Goal: Task Accomplishment & Management: Manage account settings

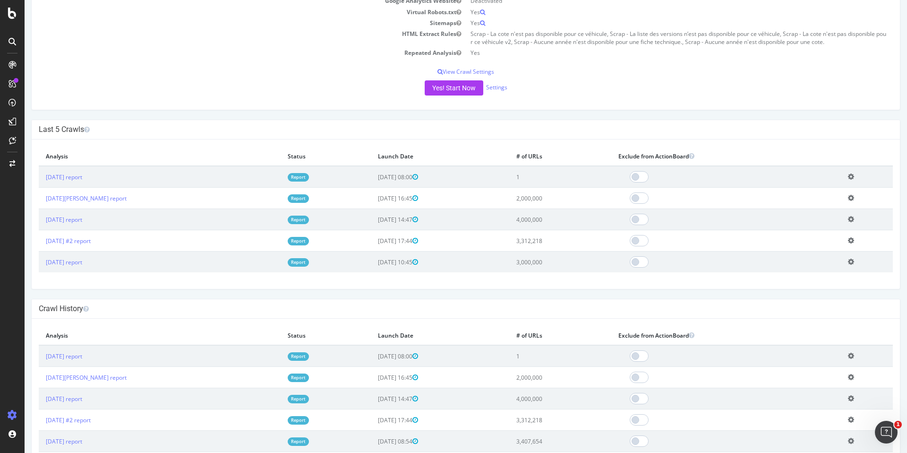
scroll to position [215, 0]
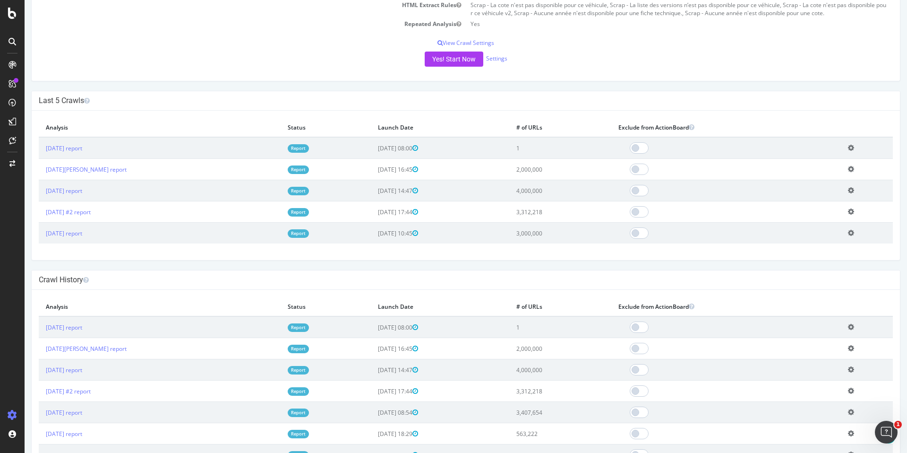
click at [850, 149] on icon at bounding box center [851, 147] width 6 height 7
click at [833, 176] on link "Delete analysis" at bounding box center [817, 175] width 76 height 13
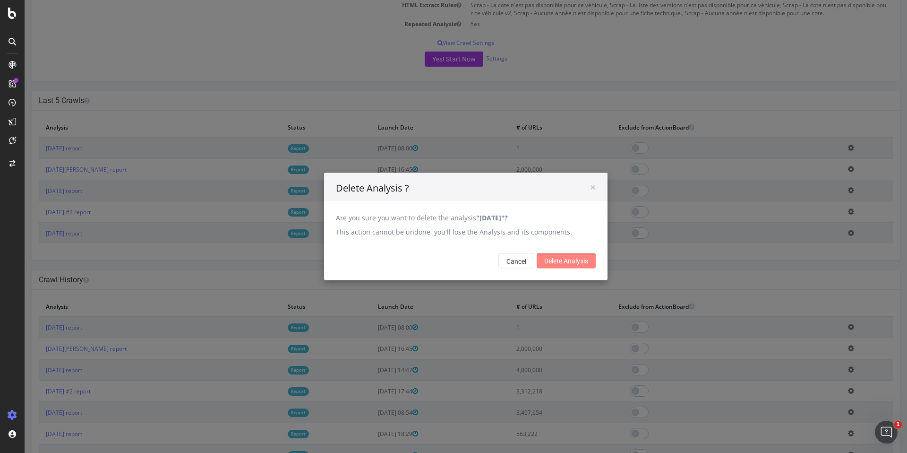
click at [572, 261] on input "Delete Analysis" at bounding box center [566, 260] width 59 height 15
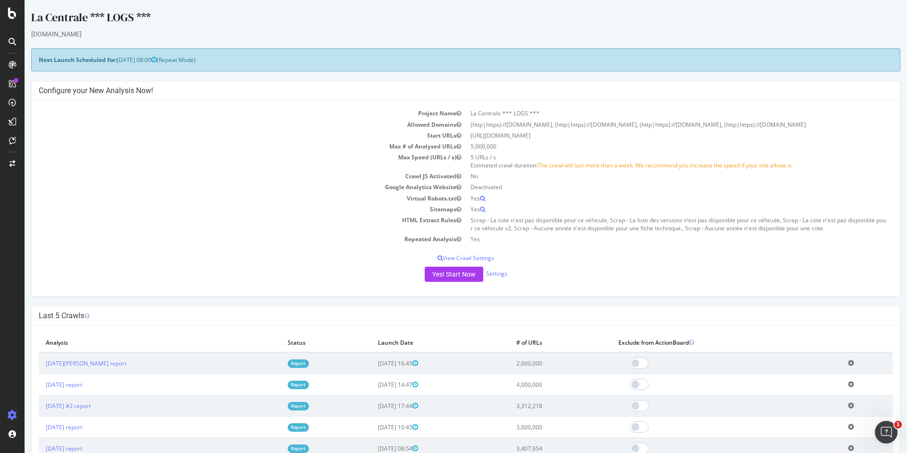
scroll to position [81, 0]
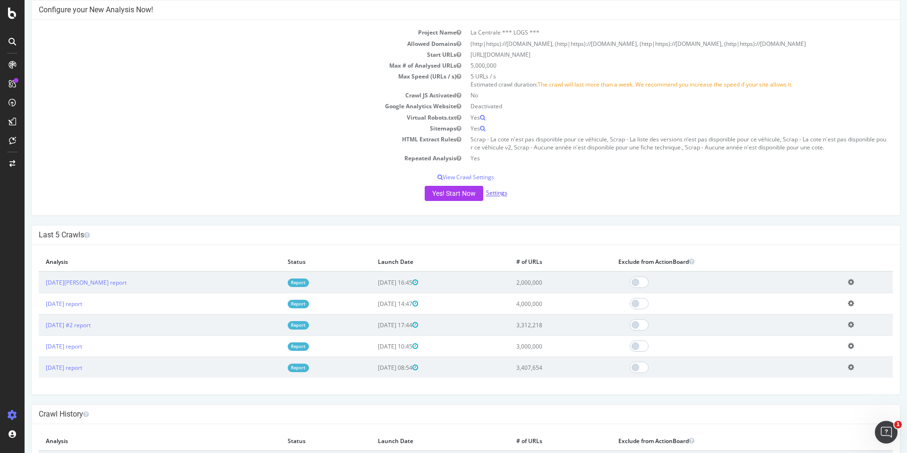
click at [489, 191] on link "Settings" at bounding box center [496, 193] width 21 height 8
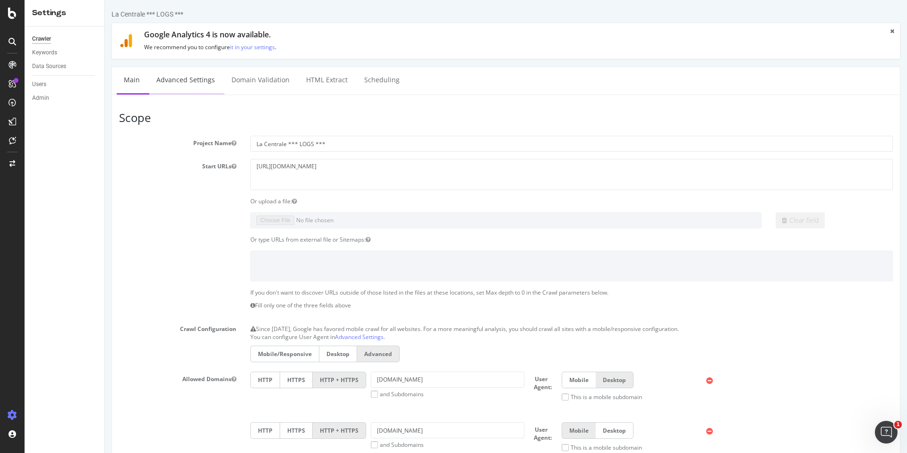
click at [203, 86] on link "Advanced Settings" at bounding box center [185, 80] width 73 height 26
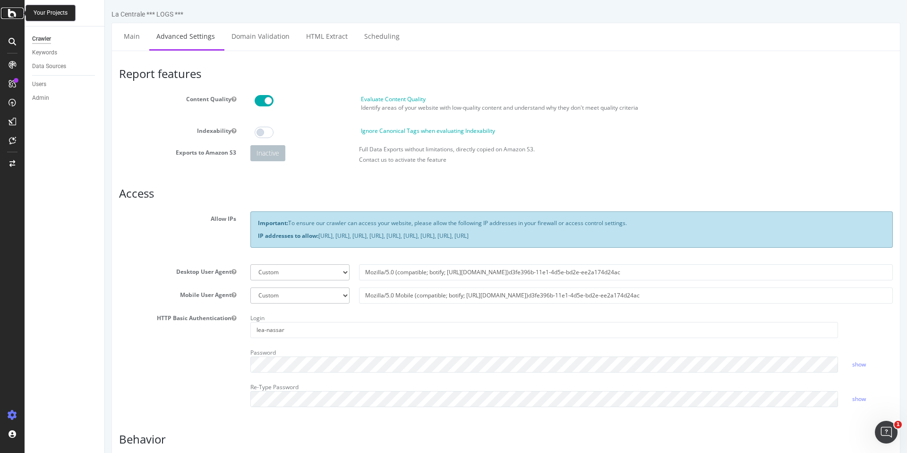
click at [12, 17] on icon at bounding box center [12, 13] width 9 height 11
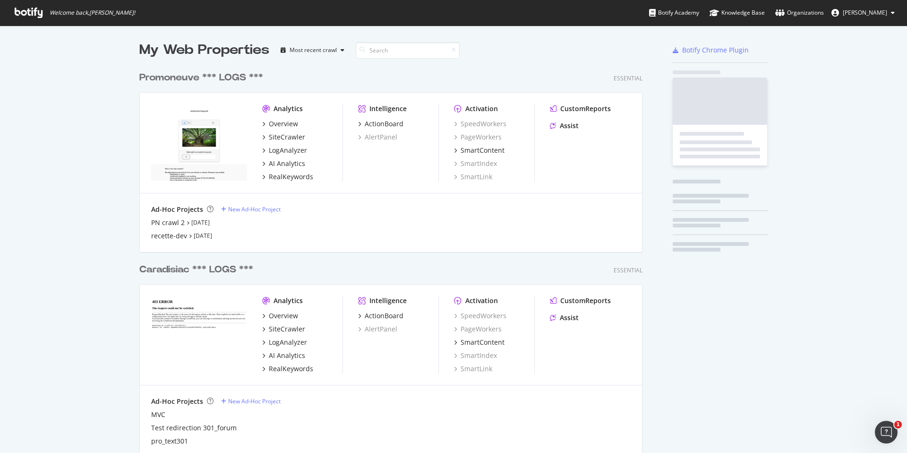
scroll to position [453, 907]
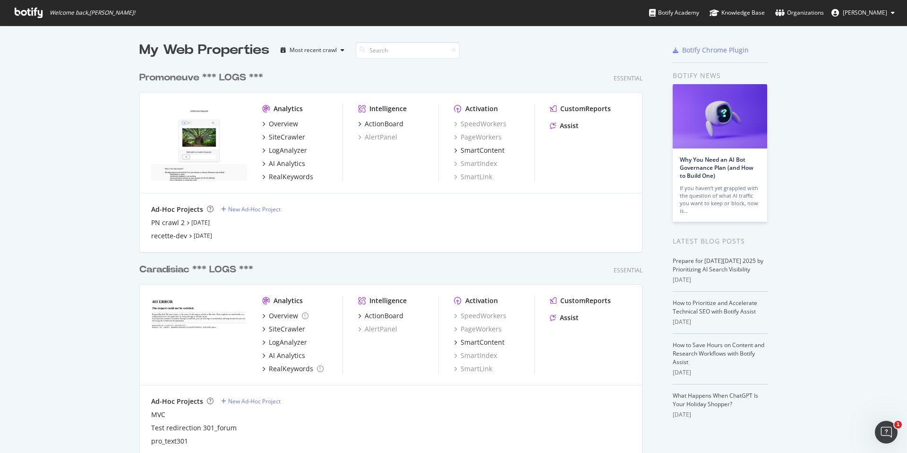
click at [207, 74] on div "Promoneuve *** LOGS ***" at bounding box center [201, 78] width 124 height 14
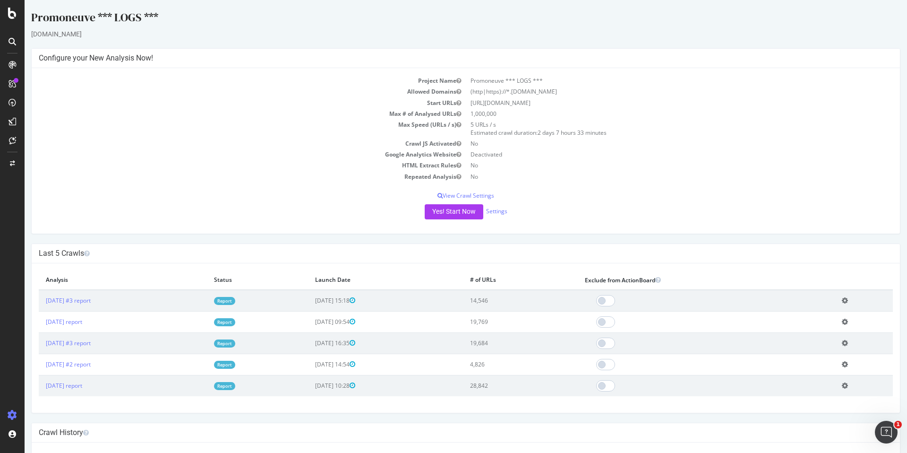
click at [12, 15] on icon at bounding box center [12, 13] width 9 height 11
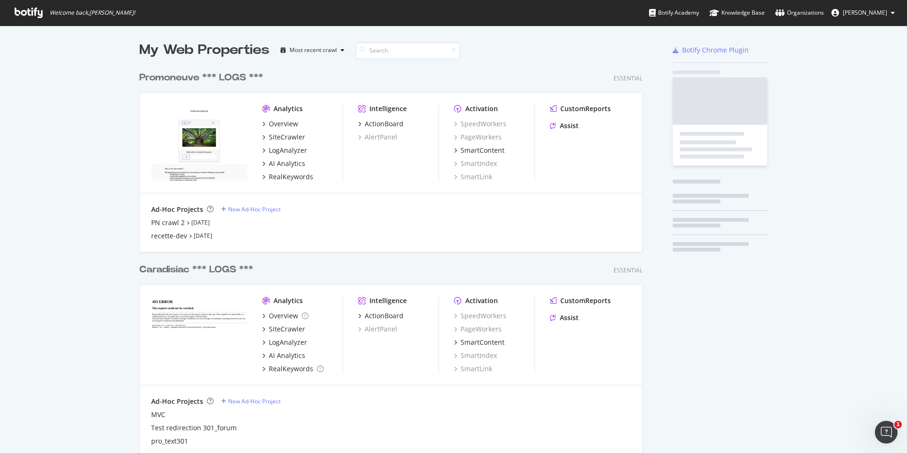
scroll to position [453, 907]
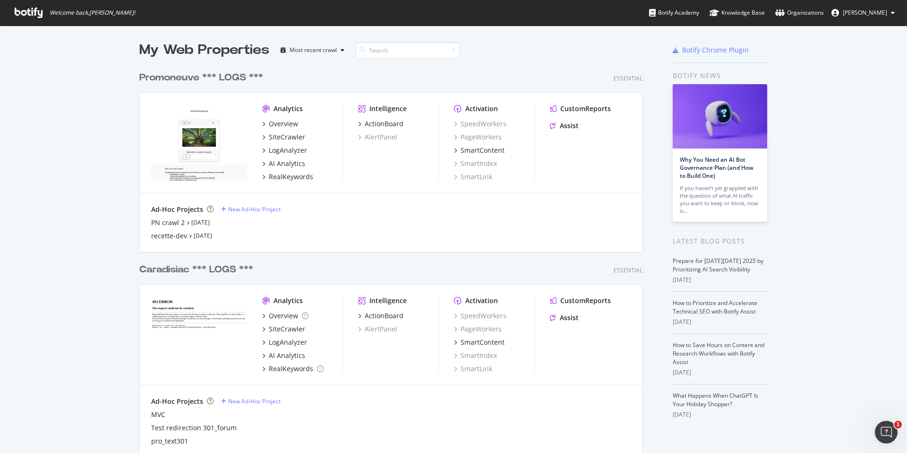
click at [8, 14] on span "Welcome back, [PERSON_NAME] !" at bounding box center [75, 13] width 136 height 26
click at [189, 79] on div "Promoneuve *** LOGS ***" at bounding box center [201, 78] width 124 height 14
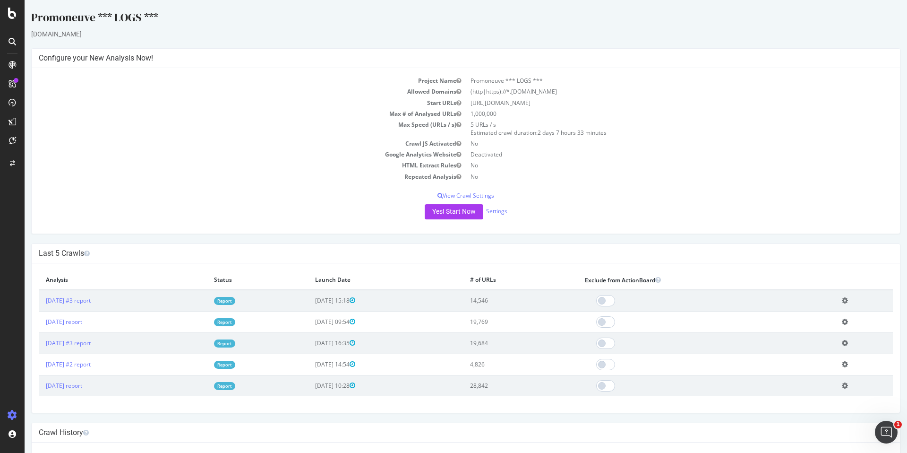
click at [14, 19] on div at bounding box center [12, 226] width 25 height 453
click at [12, 13] on icon at bounding box center [12, 13] width 9 height 11
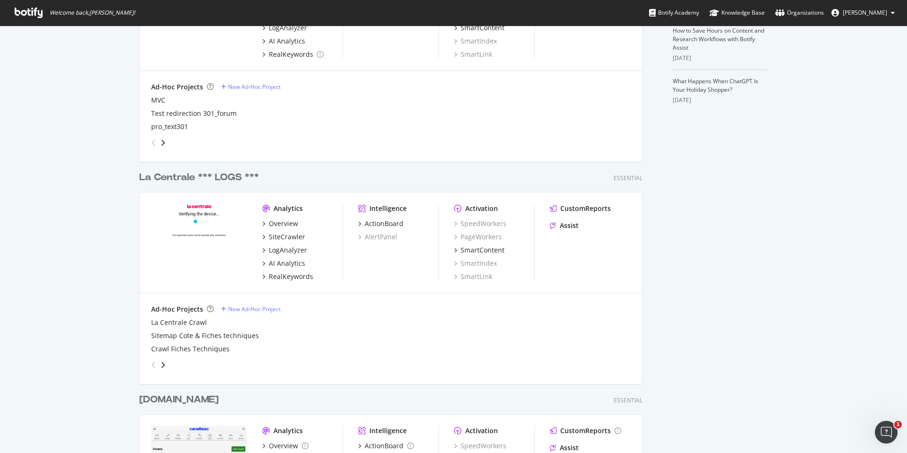
scroll to position [316, 0]
click at [192, 170] on div "La Centrale *** LOGS ***" at bounding box center [199, 176] width 120 height 14
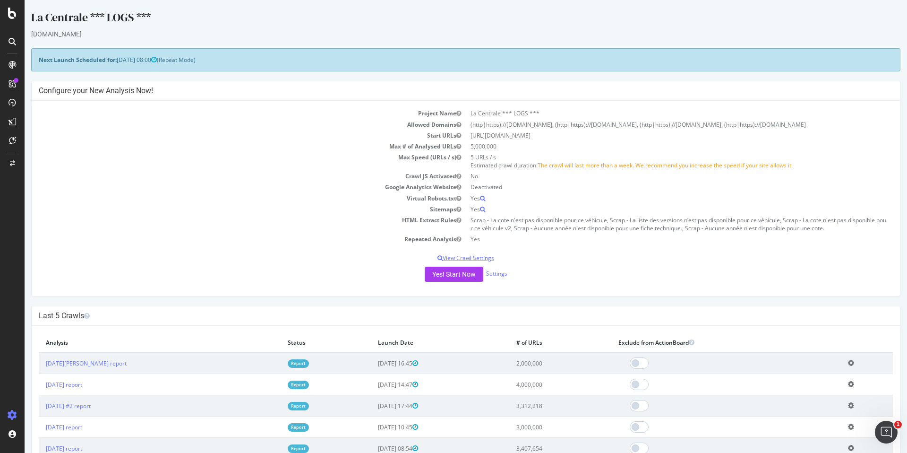
click at [475, 257] on p "View Crawl Settings" at bounding box center [466, 258] width 855 height 8
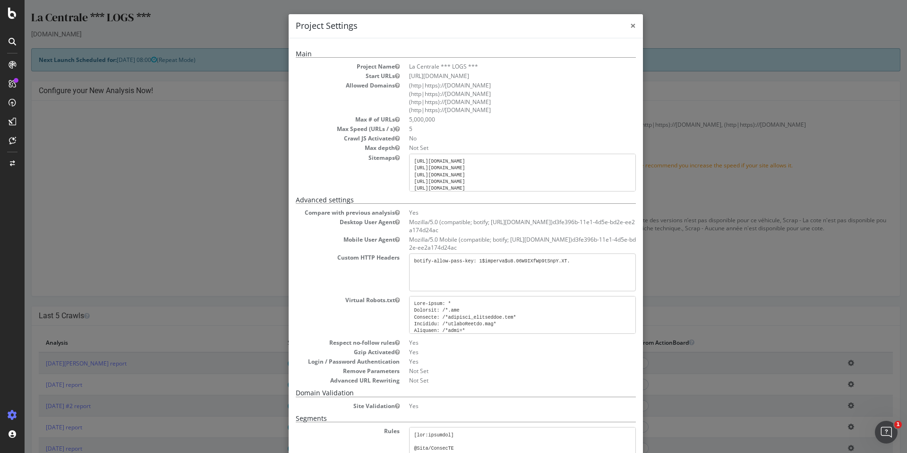
click at [631, 26] on span "×" at bounding box center [633, 25] width 6 height 13
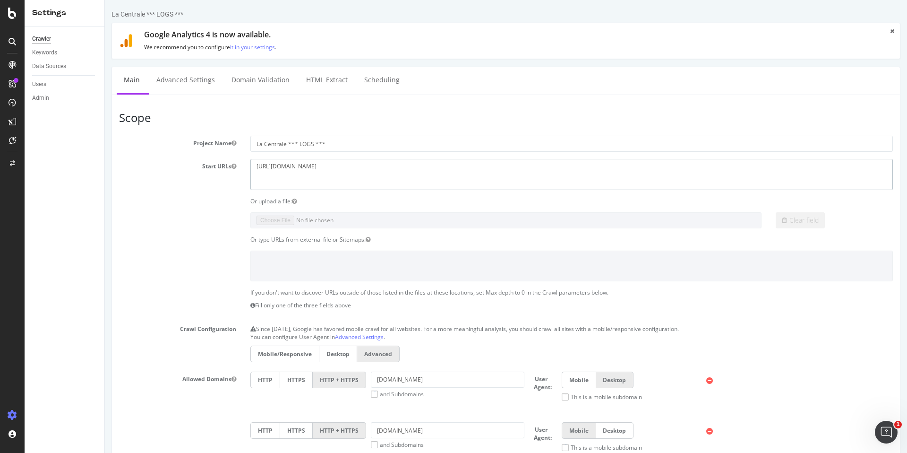
click at [358, 169] on textarea "[URL][DOMAIN_NAME]" at bounding box center [571, 174] width 643 height 31
type textarea "[URL][DOMAIN_NAME]"
click at [178, 232] on section "Project Name La Centrale *** LOGS *** Start URLs [URL][DOMAIN_NAME] Or upload a…" at bounding box center [506, 416] width 774 height 561
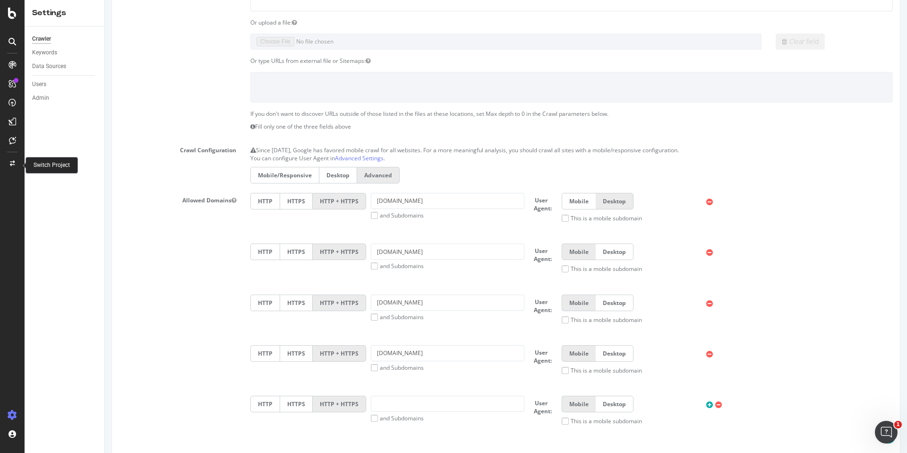
scroll to position [185, 0]
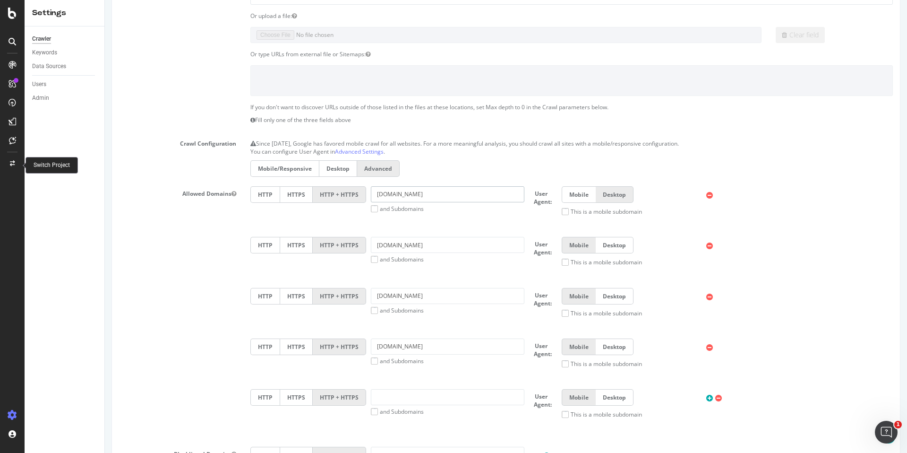
drag, startPoint x: 391, startPoint y: 195, endPoint x: 346, endPoint y: 195, distance: 45.4
click at [346, 195] on div "HTTP HTTPS HTTP + HTTPS [DOMAIN_NAME] and Subdomains User Agent: Mobile Desktop…" at bounding box center [572, 204] width 652 height 36
type input "[DOMAIN_NAME]"
click at [213, 277] on div "Allowed Domains HTTP HTTPS HTTP + HTTPS [DOMAIN_NAME] and Subdomains User Agent…" at bounding box center [506, 312] width 788 height 253
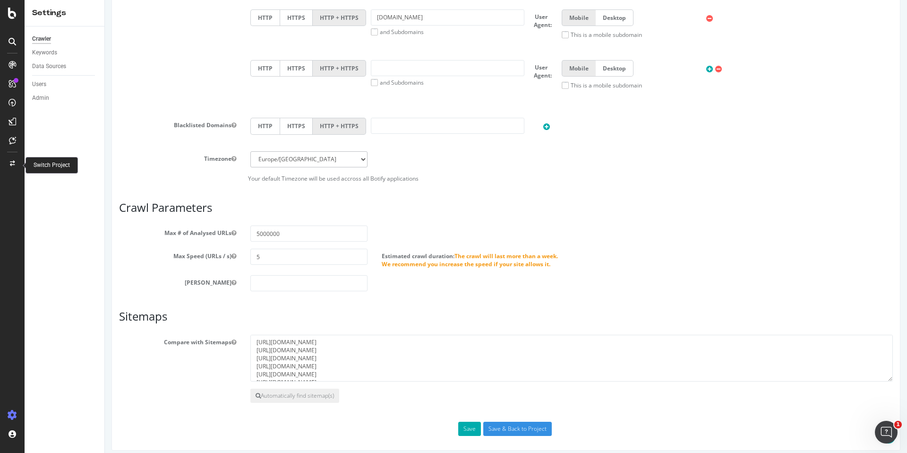
scroll to position [518, 0]
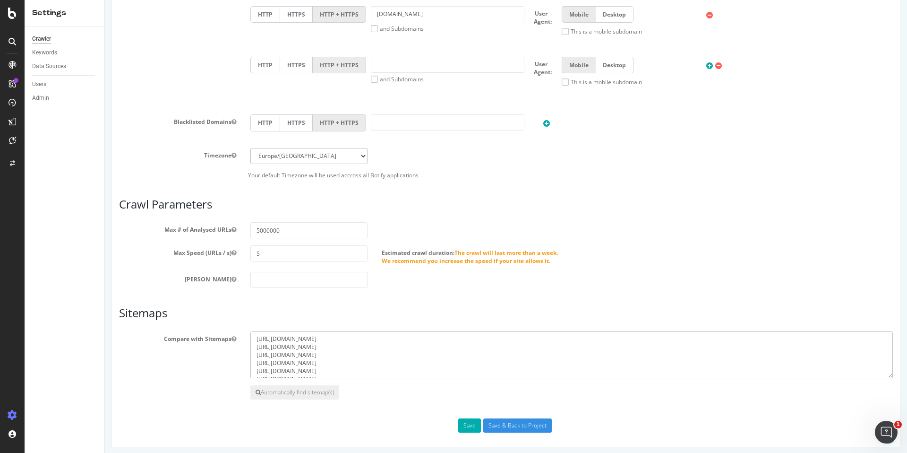
click at [329, 352] on textarea "[URL][DOMAIN_NAME] [URL][DOMAIN_NAME] [URL][DOMAIN_NAME] [URL][DOMAIN_NAME] [UR…" at bounding box center [571, 354] width 643 height 47
click at [414, 369] on textarea "[URL][DOMAIN_NAME] [URL][DOMAIN_NAME] [URL][DOMAIN_NAME] [URL][DOMAIN_NAME] [UR…" at bounding box center [571, 354] width 643 height 47
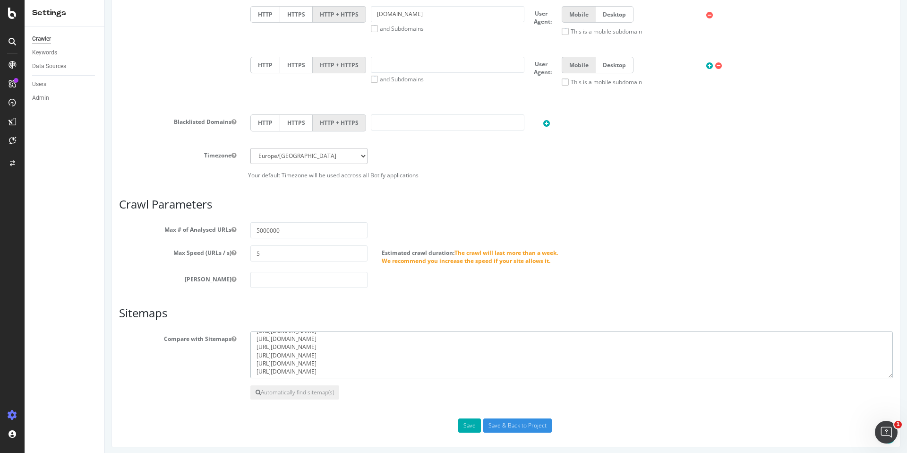
scroll to position [0, 0]
click at [286, 354] on textarea "[URL][DOMAIN_NAME] [URL][DOMAIN_NAME] [URL][DOMAIN_NAME] [URL][DOMAIN_NAME] [UR…" at bounding box center [571, 354] width 643 height 47
click at [286, 392] on button "Automatically find sitemap(s)" at bounding box center [294, 392] width 89 height 14
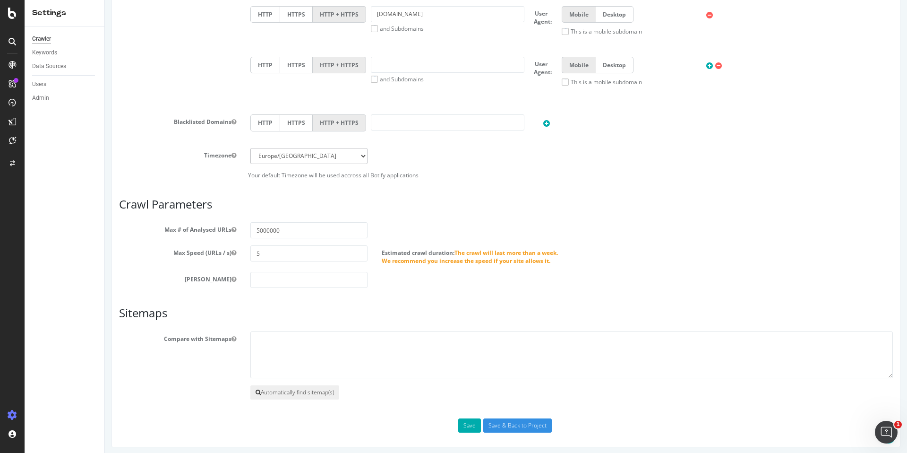
click at [293, 394] on button "Automatically find sitemap(s)" at bounding box center [294, 392] width 89 height 14
click at [285, 352] on textarea "[URL][DOMAIN_NAME] [URL][DOMAIN_NAME] [URL][DOMAIN_NAME] [URL][DOMAIN_NAME] [UR…" at bounding box center [571, 354] width 643 height 47
paste textarea "[URL][DOMAIN_NAME] [URL][DOMAIN_NAME] [URL][DOMAIN_NAME] [URL][DOMAIN_NAME] [UR…"
type textarea "[URL][DOMAIN_NAME] [URL][DOMAIN_NAME] [URL][DOMAIN_NAME] [URL][DOMAIN_NAME] [UR…"
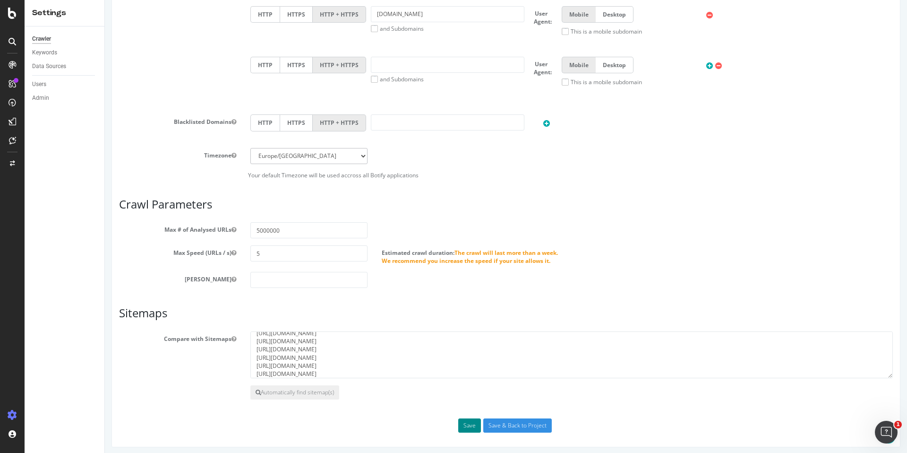
click at [470, 425] on button "Save" at bounding box center [469, 425] width 23 height 14
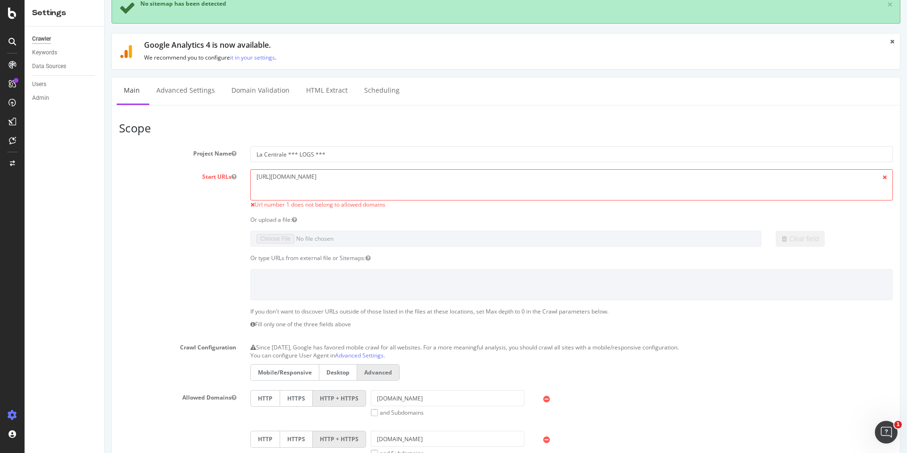
scroll to position [69, 0]
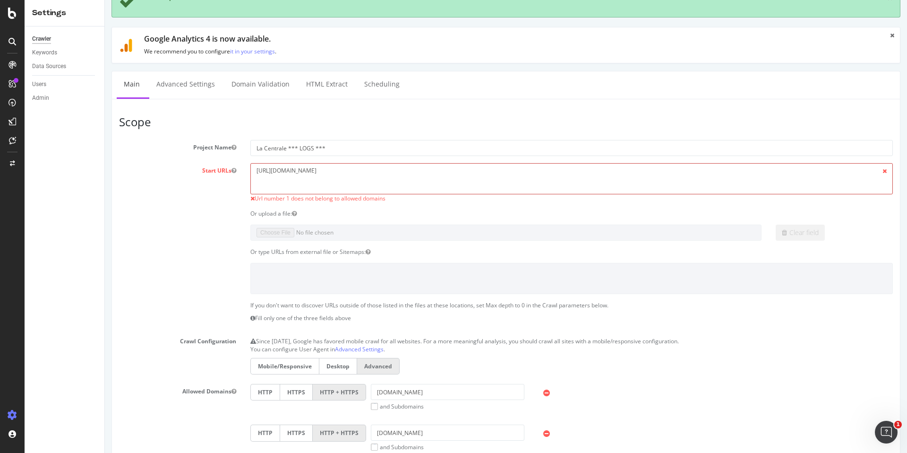
click at [338, 174] on textarea "[URL][DOMAIN_NAME]" at bounding box center [571, 178] width 643 height 31
type textarea "[URL][DOMAIN_NAME]"
click at [395, 135] on article "Scope Project Name La Centrale *** LOGS *** Start URLs [URL][DOMAIN_NAME] Url n…" at bounding box center [506, 387] width 774 height 543
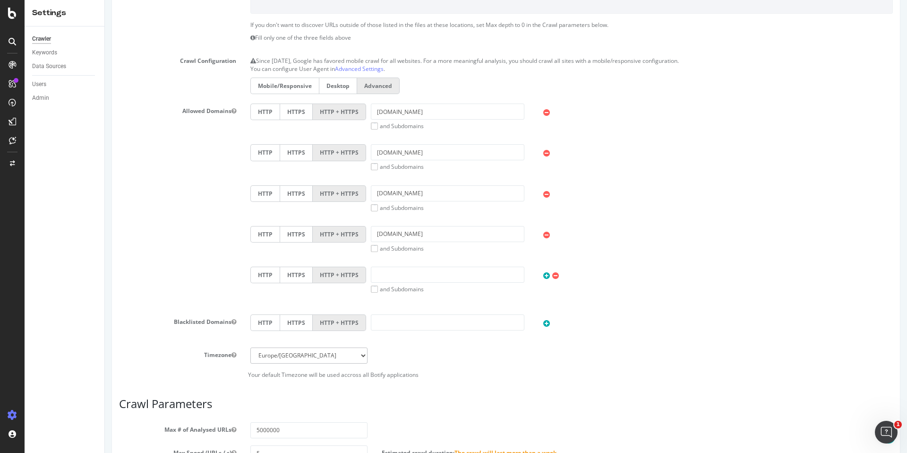
scroll to position [553, 0]
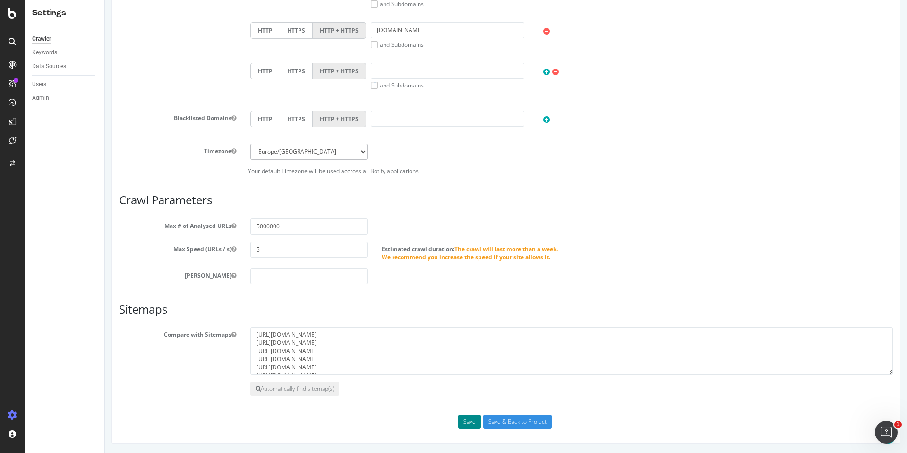
click at [472, 426] on button "Save" at bounding box center [469, 421] width 23 height 14
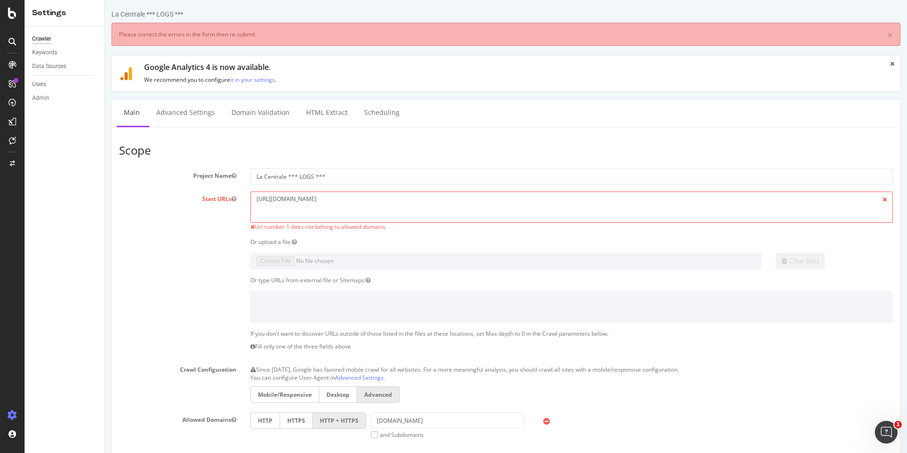
scroll to position [0, 0]
click at [311, 227] on span "Url number 1 does not belong to allowed domains" at bounding box center [320, 227] width 131 height 8
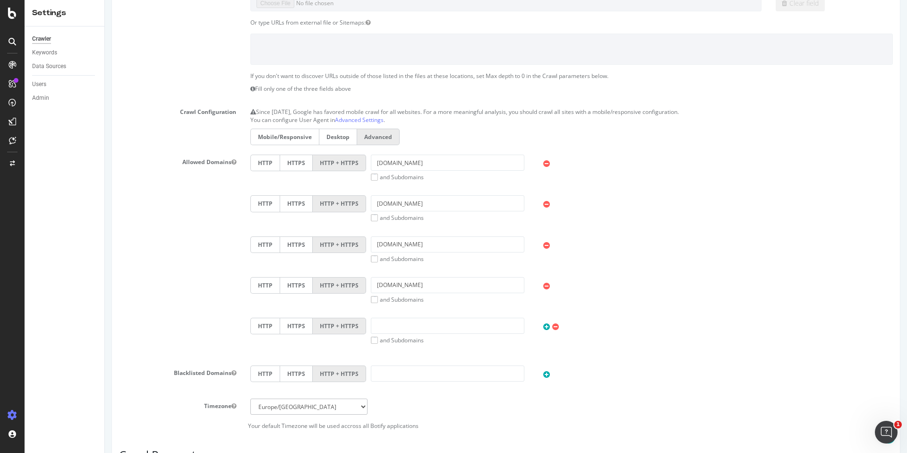
scroll to position [259, 0]
click at [376, 161] on input "[DOMAIN_NAME]" at bounding box center [448, 161] width 154 height 16
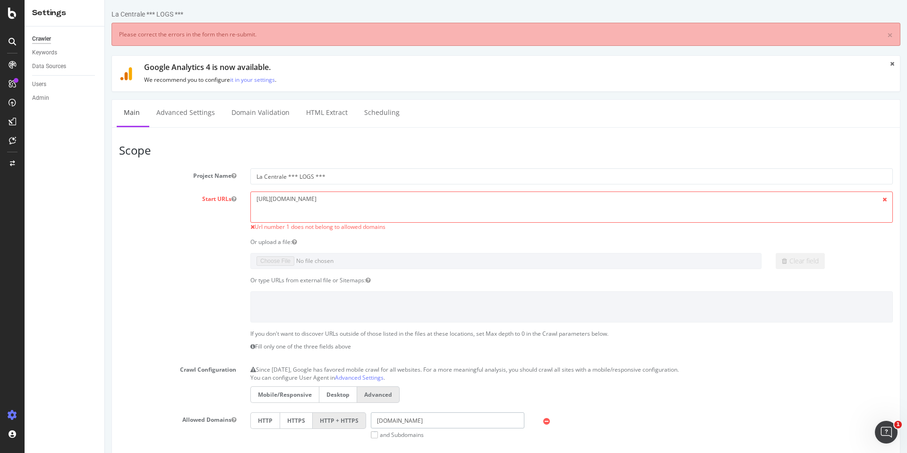
type input "[DOMAIN_NAME]"
click at [354, 201] on textarea "[URL][DOMAIN_NAME]" at bounding box center [571, 206] width 643 height 31
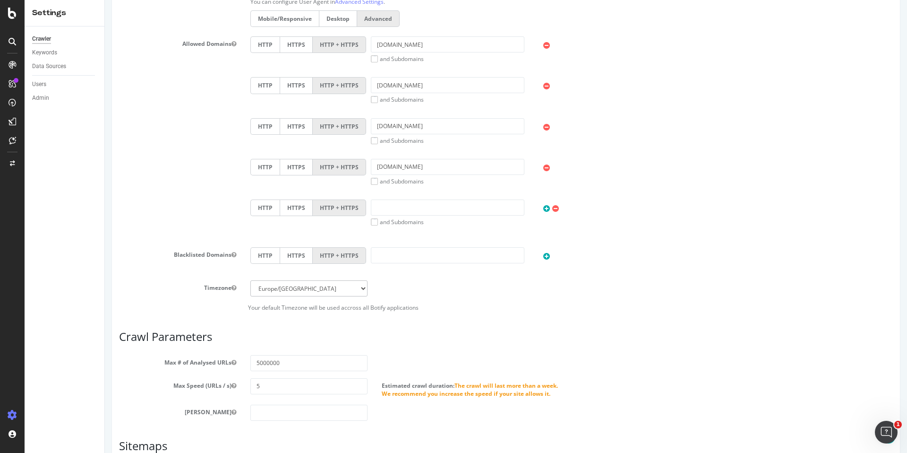
scroll to position [512, 0]
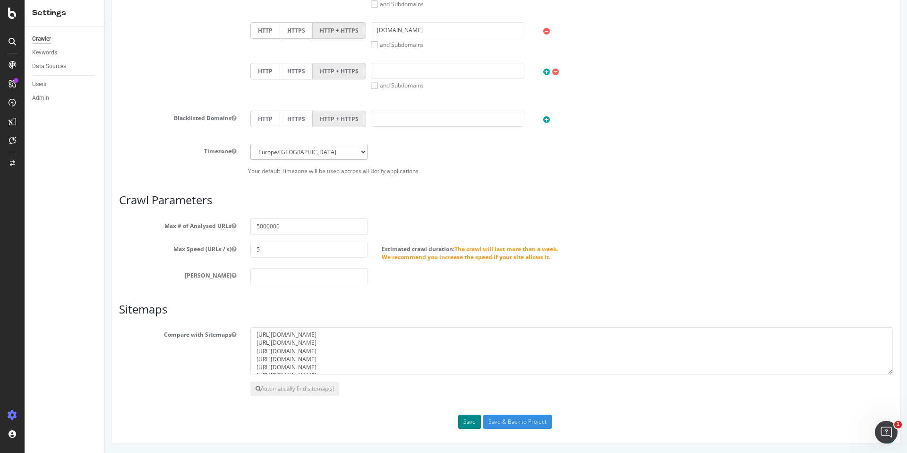
click at [465, 428] on button "Save" at bounding box center [469, 421] width 23 height 14
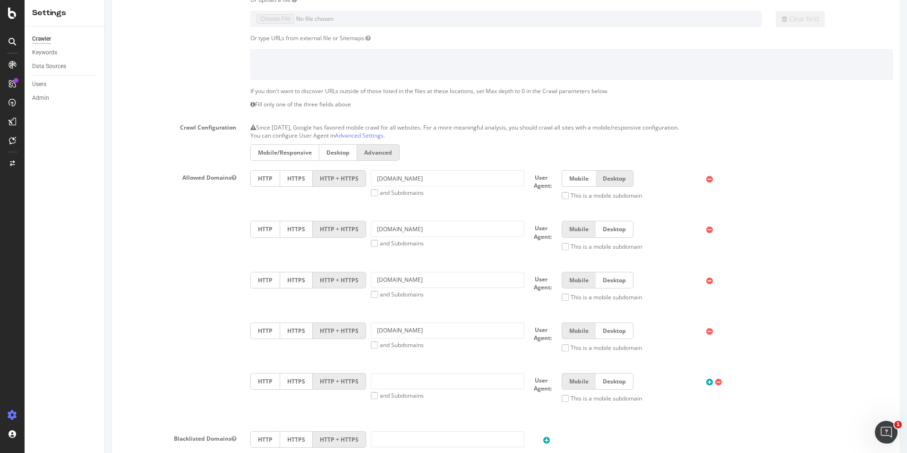
scroll to position [0, 0]
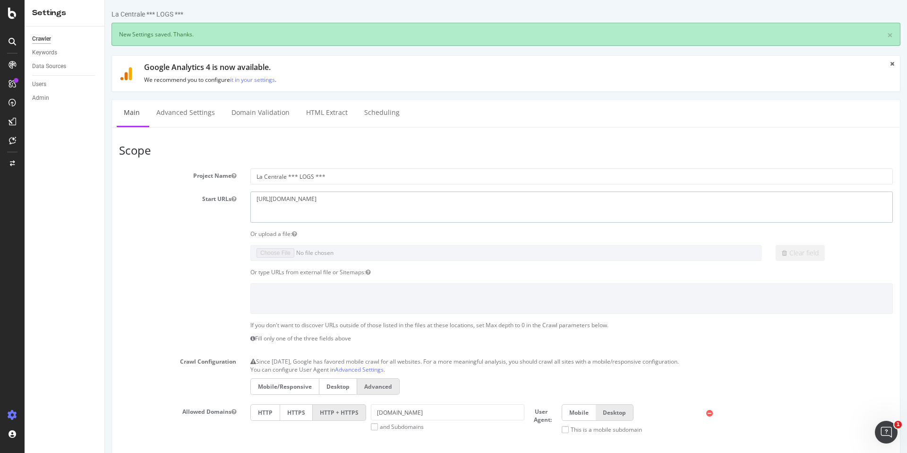
click at [372, 203] on textarea "[URL][DOMAIN_NAME]" at bounding box center [571, 206] width 643 height 31
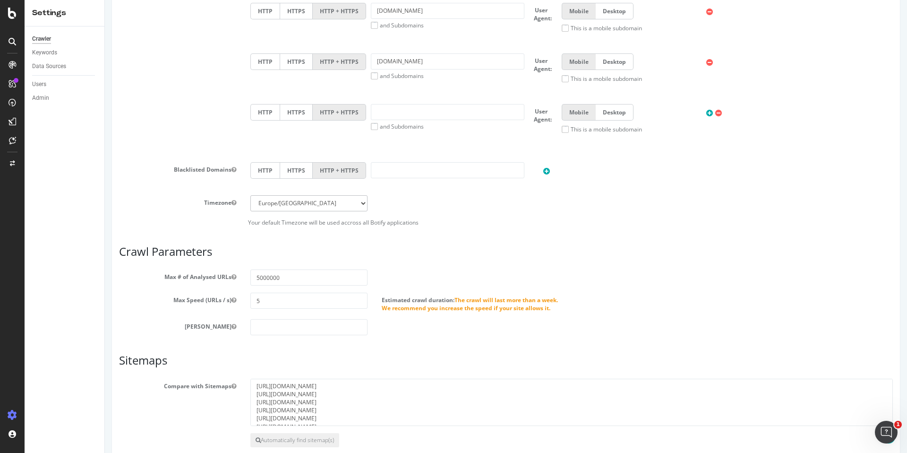
scroll to position [554, 0]
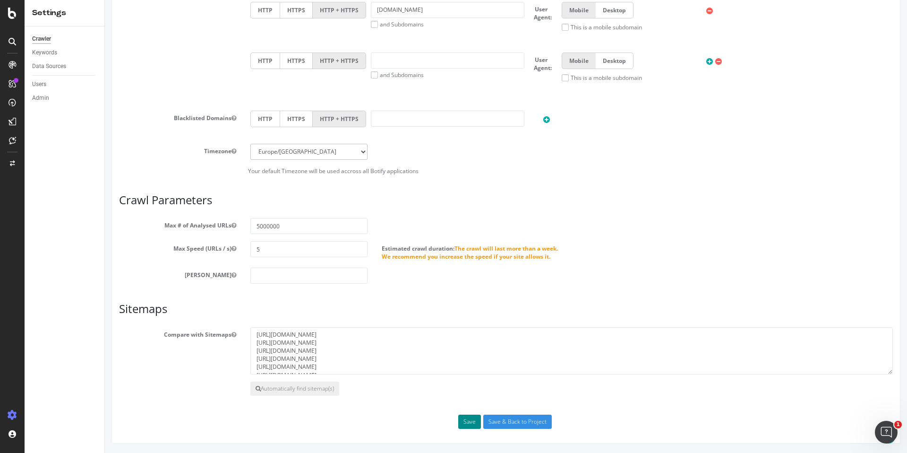
click at [466, 420] on button "Save" at bounding box center [469, 421] width 23 height 14
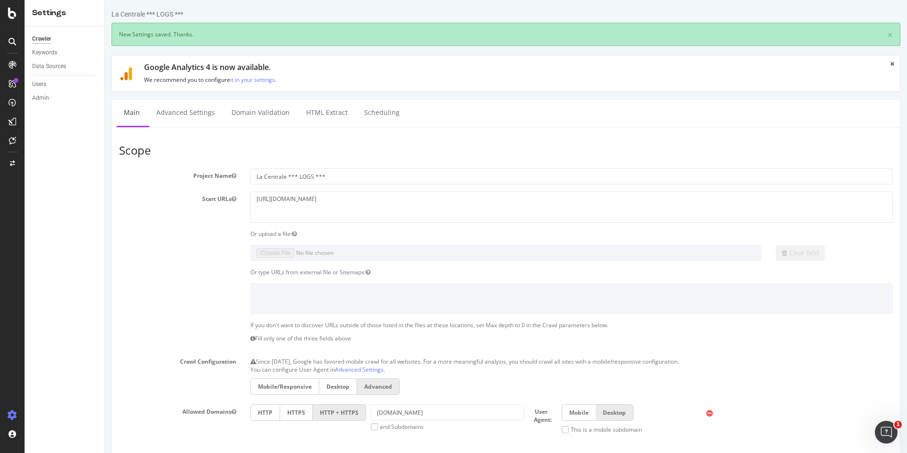
scroll to position [0, 0]
click at [191, 121] on link "Advanced Settings" at bounding box center [185, 113] width 73 height 26
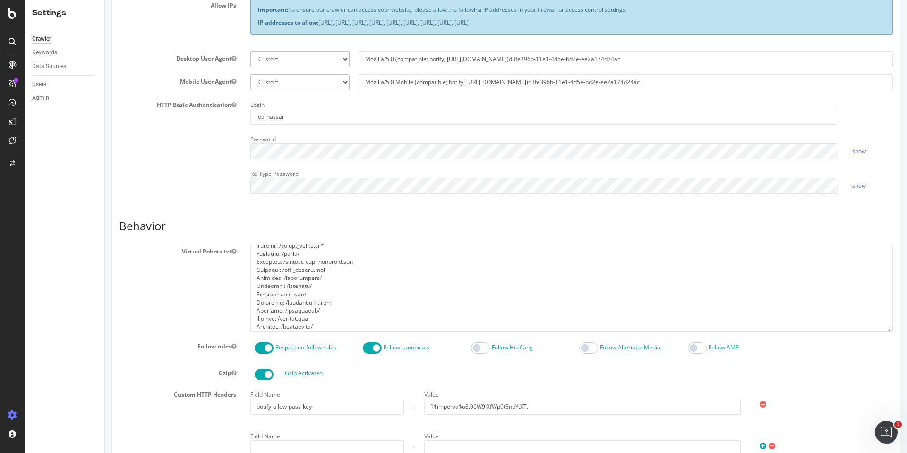
scroll to position [85, 0]
click at [320, 287] on textarea at bounding box center [571, 287] width 643 height 87
click at [319, 287] on textarea at bounding box center [571, 287] width 643 height 87
click at [324, 305] on textarea at bounding box center [571, 287] width 643 height 87
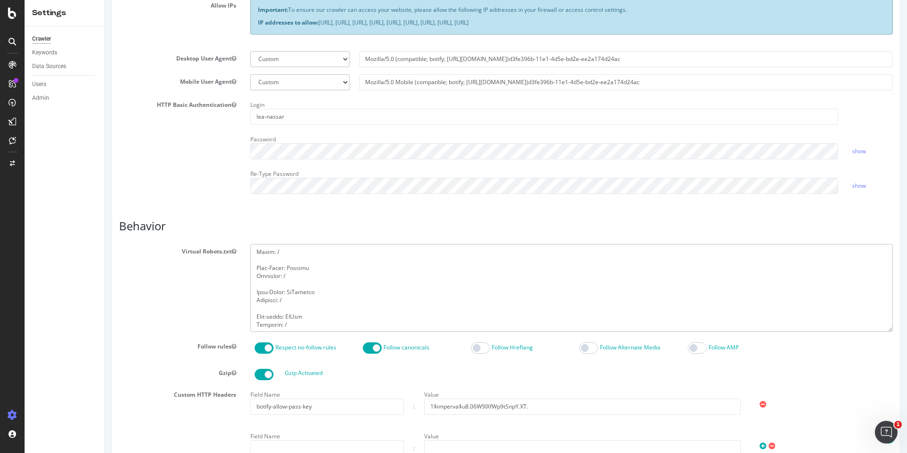
click at [302, 268] on textarea at bounding box center [571, 287] width 643 height 87
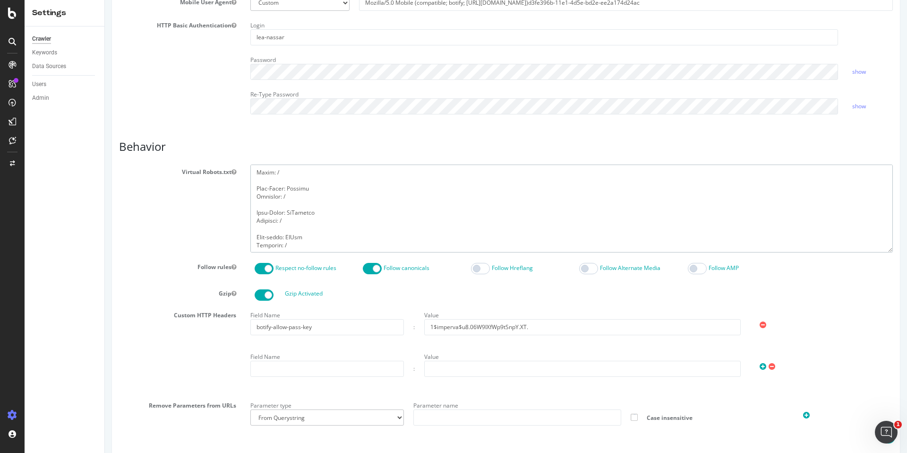
scroll to position [415, 0]
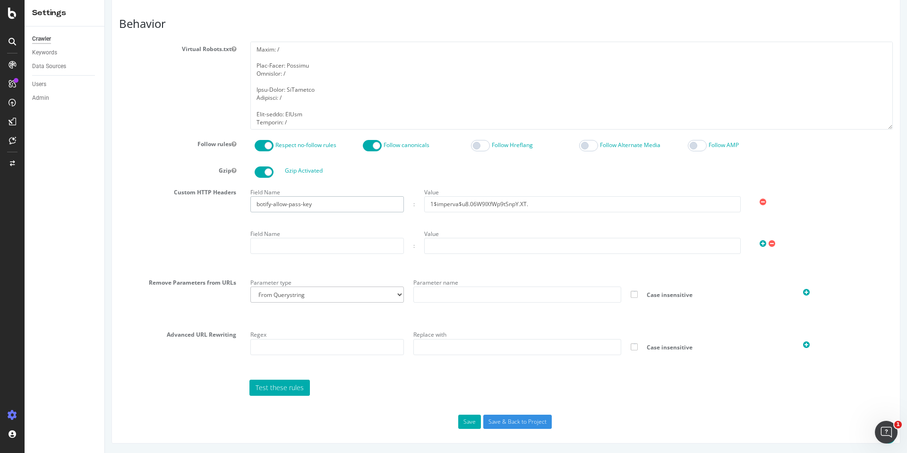
click at [276, 206] on input "botify-allow-pass-key" at bounding box center [327, 204] width 154 height 16
click at [475, 207] on input "1$imperva$u8.06W9IXfWp9tSnpY.XT." at bounding box center [582, 204] width 317 height 16
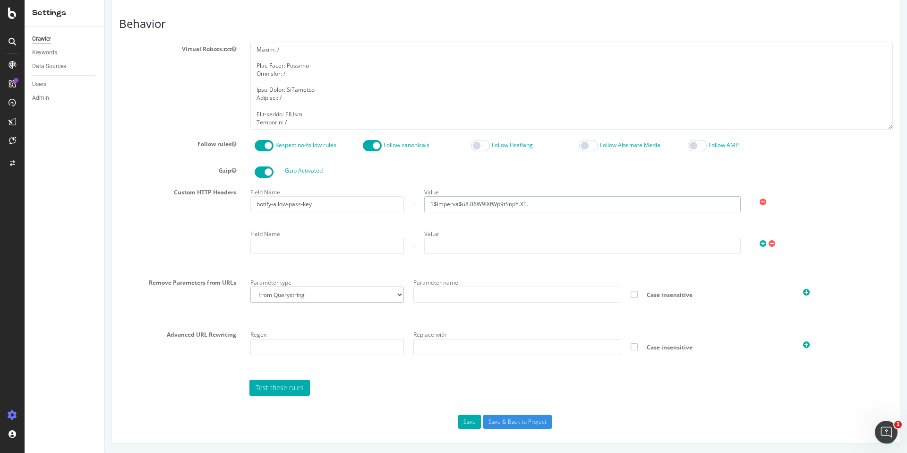
click at [475, 207] on input "1$imperva$u8.06W9IXfWp9tSnpY.XT." at bounding box center [582, 204] width 317 height 16
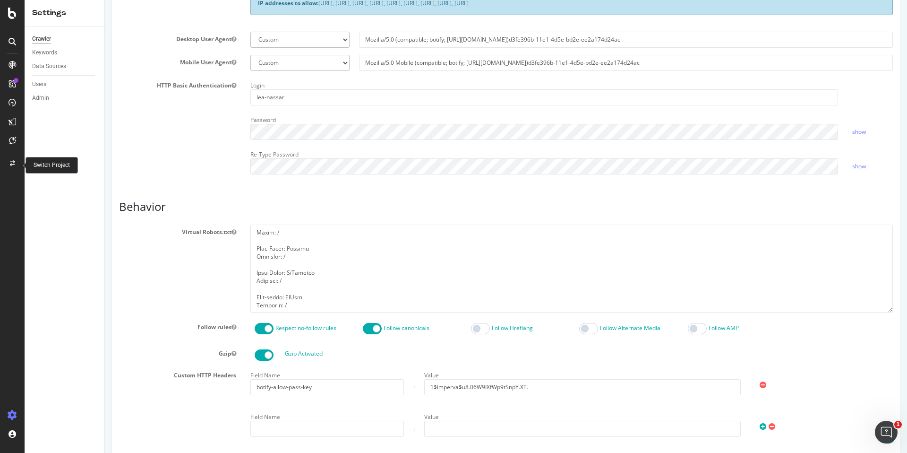
scroll to position [0, 0]
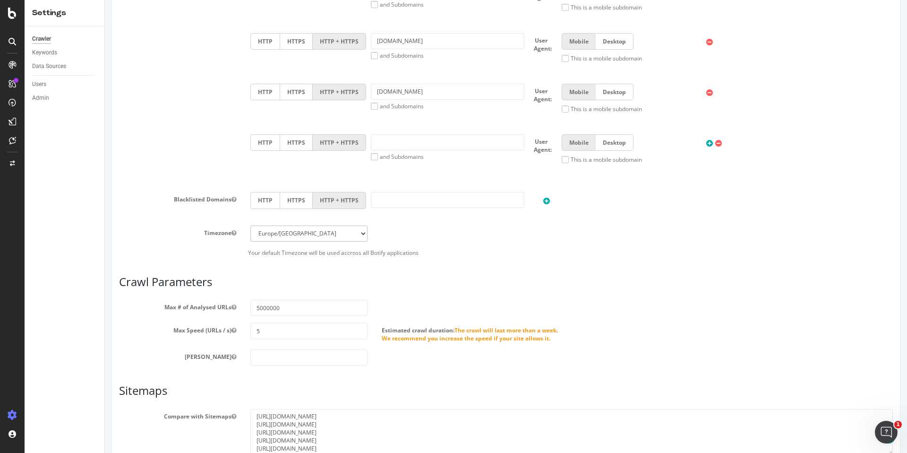
scroll to position [521, 0]
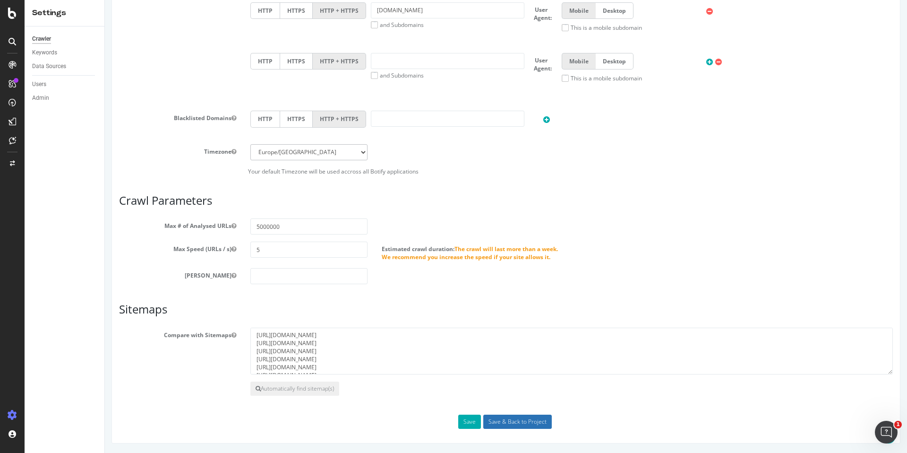
click at [520, 422] on input "Save & Back to Project" at bounding box center [518, 421] width 69 height 14
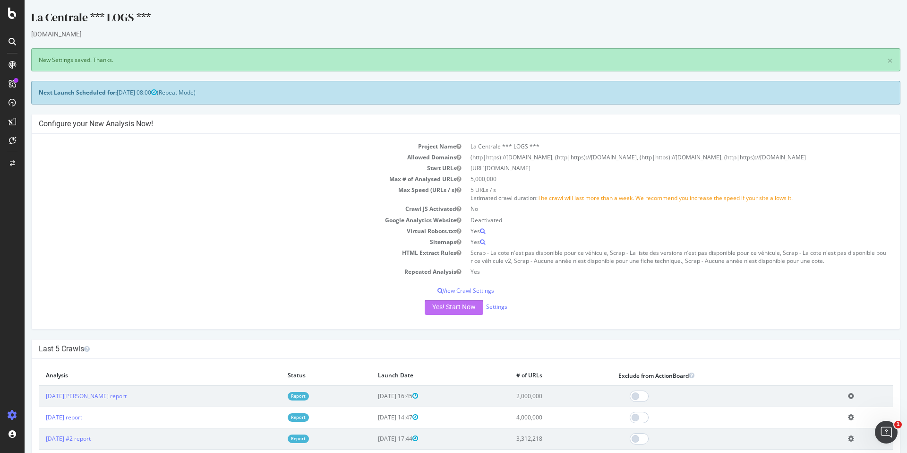
click at [455, 304] on button "Yes! Start Now" at bounding box center [454, 307] width 59 height 15
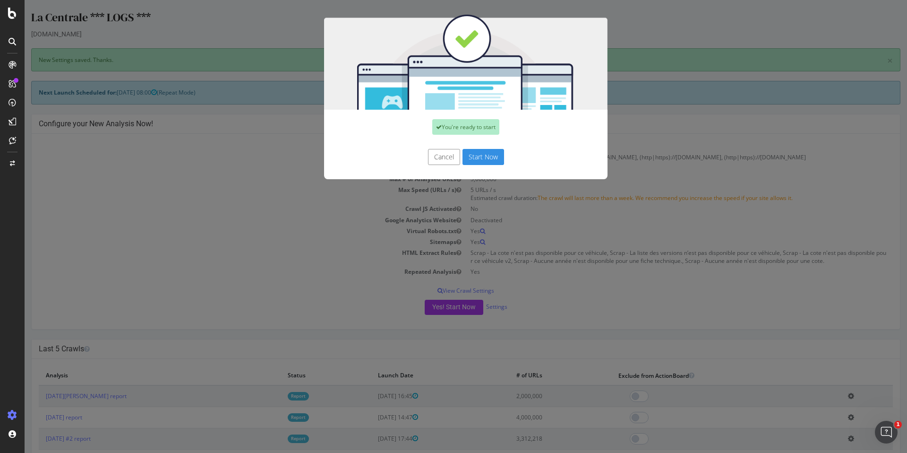
click at [472, 156] on button "Start Now" at bounding box center [484, 157] width 42 height 16
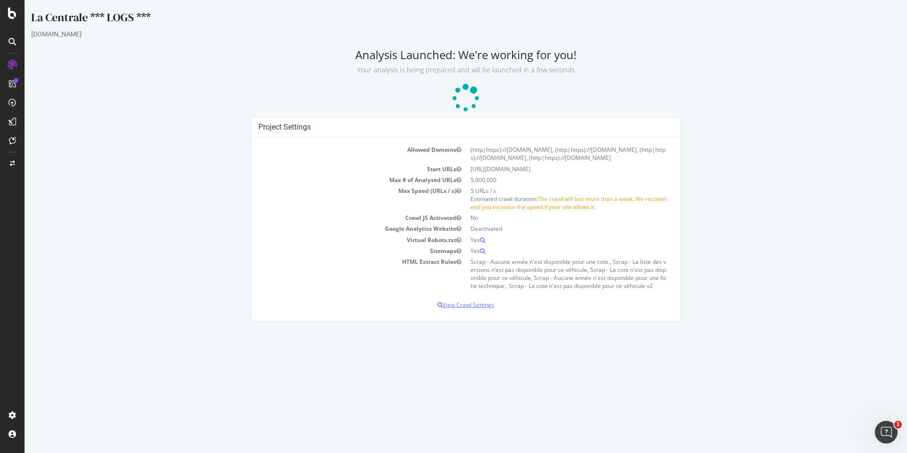
click at [459, 306] on p "View Crawl Settings" at bounding box center [466, 305] width 415 height 8
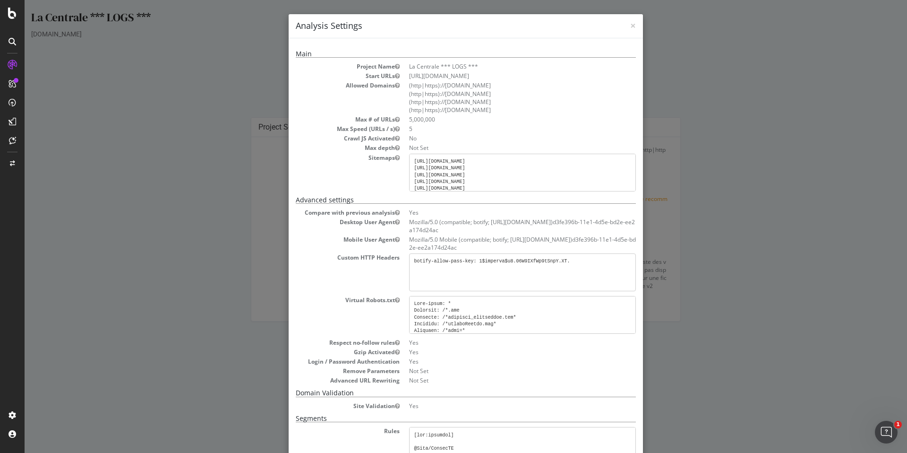
click at [180, 237] on div "× Close Analysis Settings Main Project Name La Centrale *** LOGS *** Start URLs…" at bounding box center [466, 226] width 883 height 453
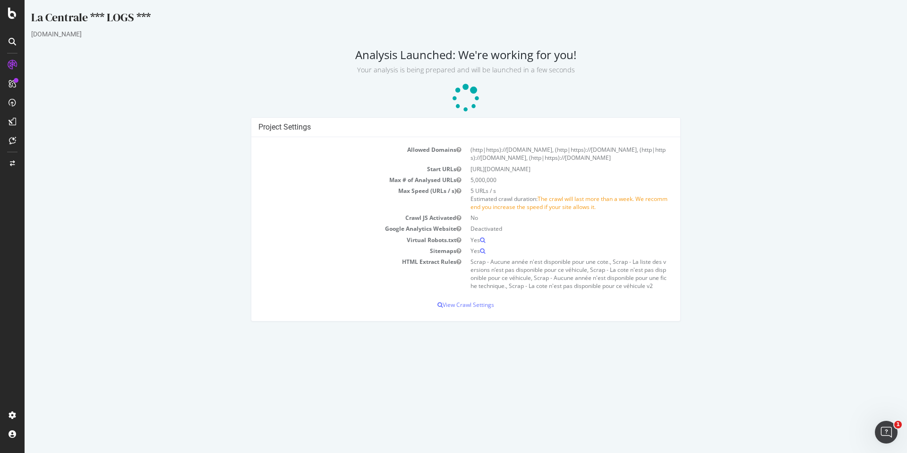
click at [8, 16] on icon at bounding box center [12, 13] width 9 height 11
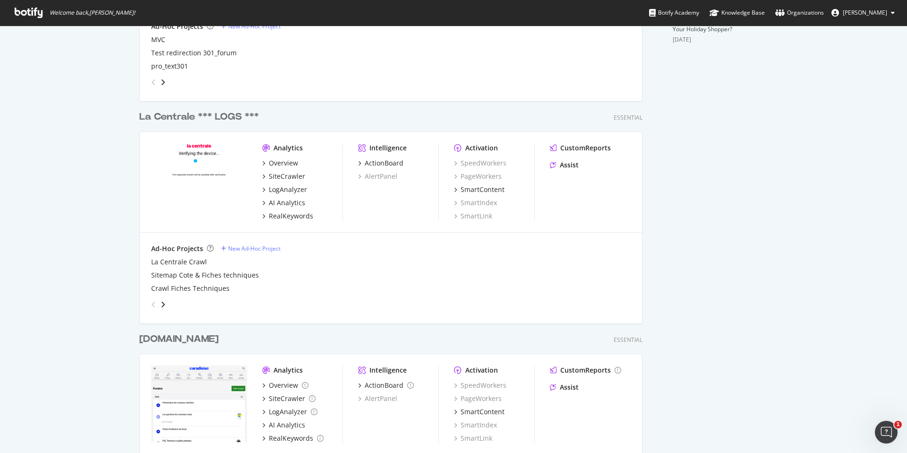
scroll to position [366, 0]
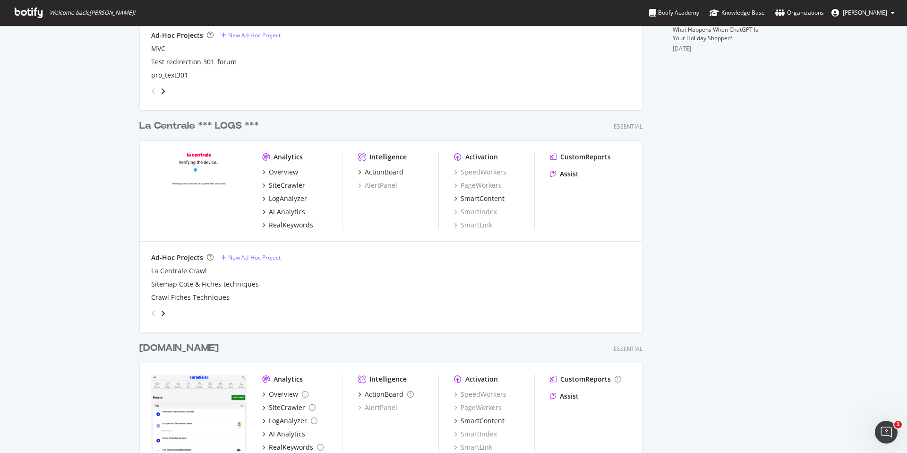
click at [185, 121] on div "La Centrale *** LOGS ***" at bounding box center [199, 126] width 120 height 14
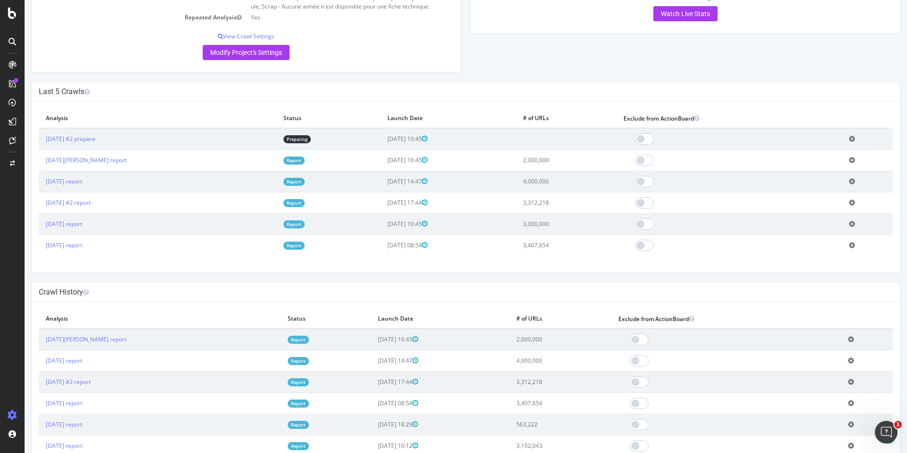
scroll to position [241, 0]
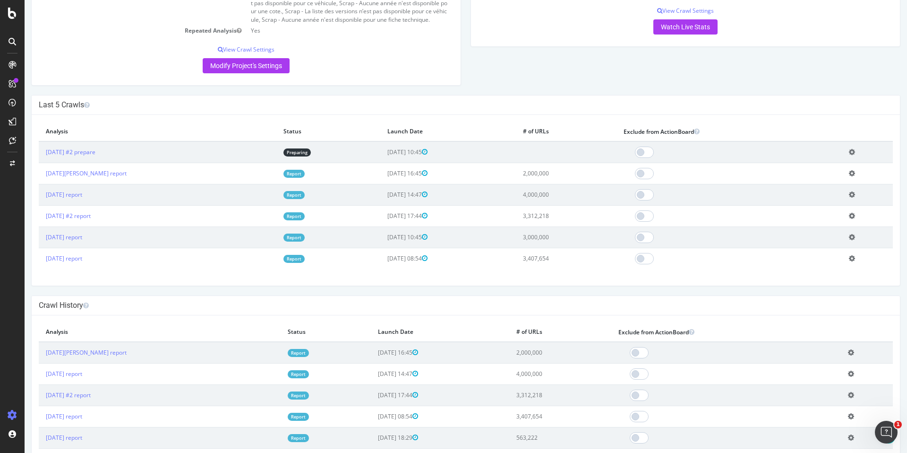
click at [99, 158] on td "[DATE] #2 prepare" at bounding box center [158, 152] width 238 height 22
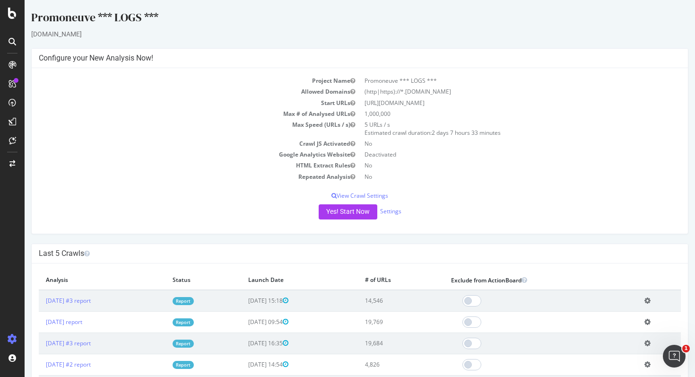
click at [261, 29] on div "promoneuve.fr" at bounding box center [359, 33] width 657 height 9
click at [391, 211] on link "Settings" at bounding box center [390, 211] width 21 height 8
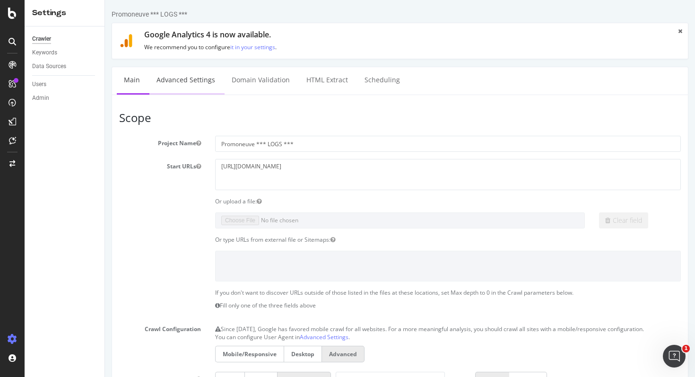
click at [199, 78] on link "Advanced Settings" at bounding box center [185, 80] width 73 height 26
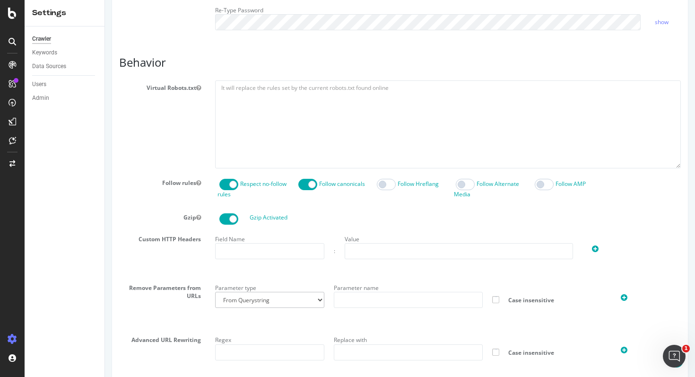
scroll to position [402, 0]
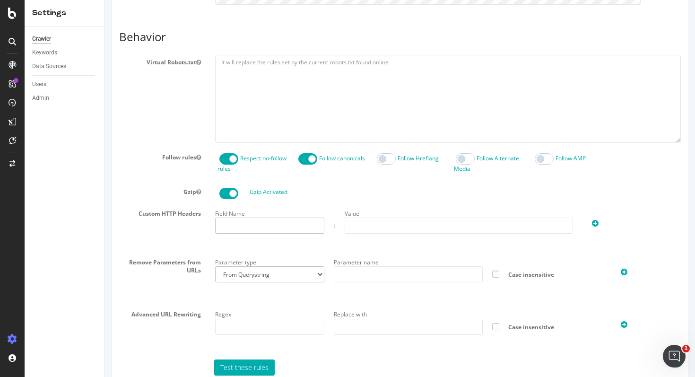
click at [240, 230] on input "text" at bounding box center [269, 225] width 109 height 16
paste input "botify-allow-pass-key"
type input "botify-allow-pass-key"
click at [395, 233] on input "text" at bounding box center [459, 225] width 228 height 16
paste input "1$imperva$u8.06W9IXfWp9tSnpY.XT."
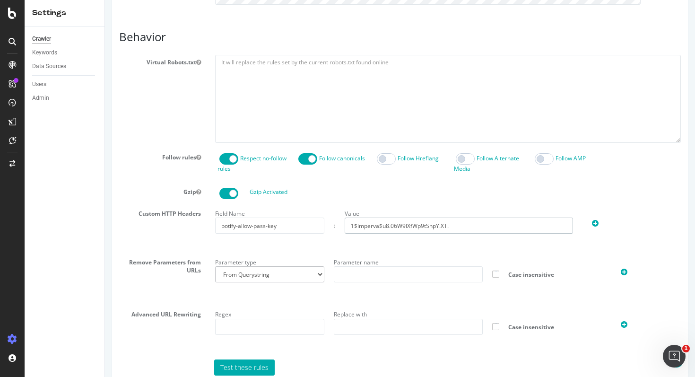
type input "1$imperva$u8.06W9IXfWp9tSnpY.XT."
click at [381, 199] on div "Gzip Activated" at bounding box center [449, 193] width 473 height 11
click at [184, 248] on div "Custom HTTP Headers Field Name botify-allow-pass-key : Value 1$imperva$u8.06W9I…" at bounding box center [400, 227] width 576 height 42
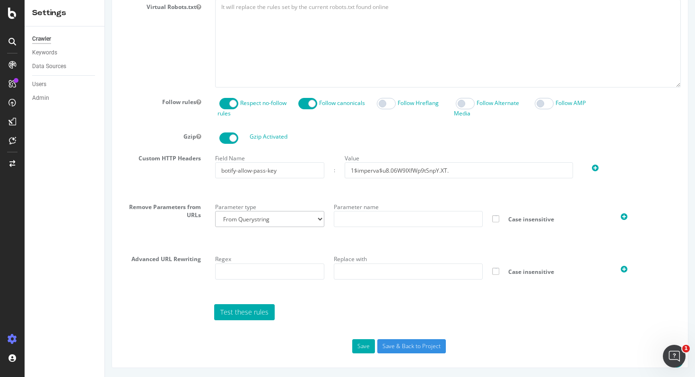
scroll to position [466, 0]
click at [359, 349] on button "Save" at bounding box center [363, 345] width 23 height 14
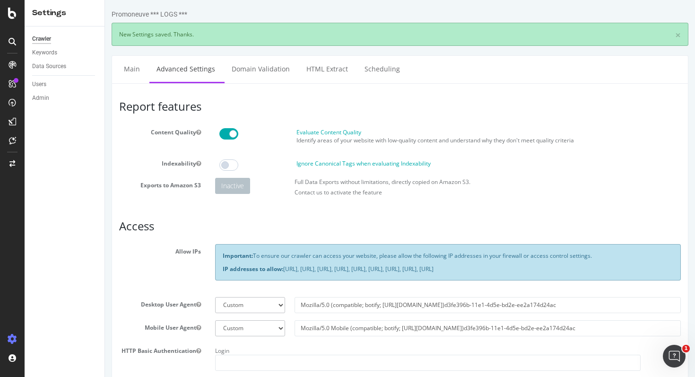
scroll to position [0, 0]
click at [254, 74] on link "Domain Validation" at bounding box center [260, 69] width 72 height 26
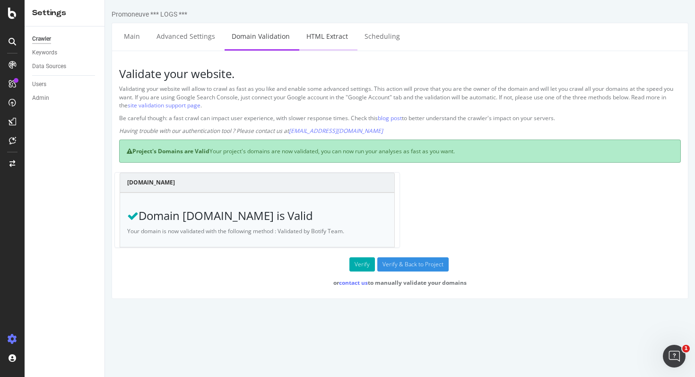
click at [323, 36] on link "HTML Extract" at bounding box center [327, 36] width 56 height 26
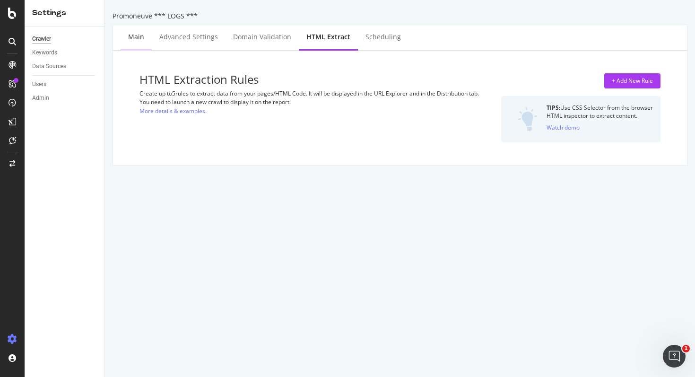
click at [136, 42] on div "Main" at bounding box center [136, 38] width 31 height 26
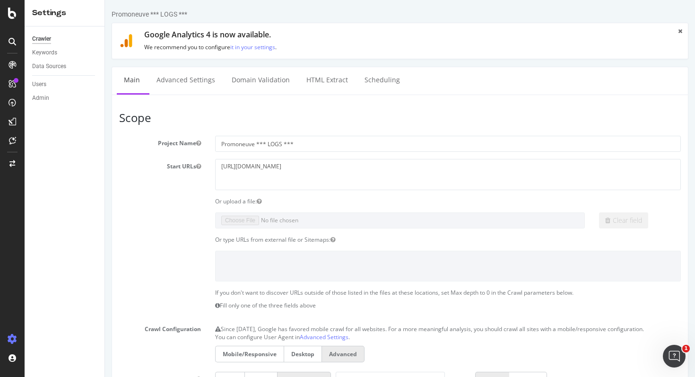
scroll to position [445, 0]
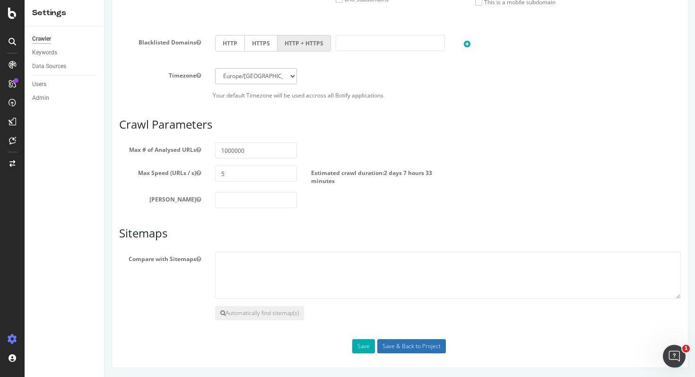
click at [403, 341] on input "Save & Back to Project" at bounding box center [411, 346] width 69 height 14
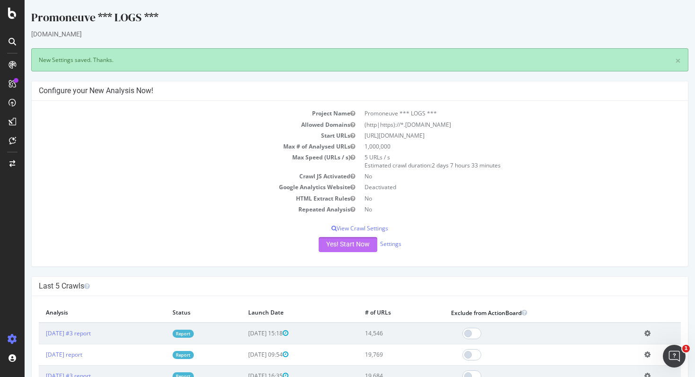
click at [364, 246] on button "Yes! Start Now" at bounding box center [348, 244] width 59 height 15
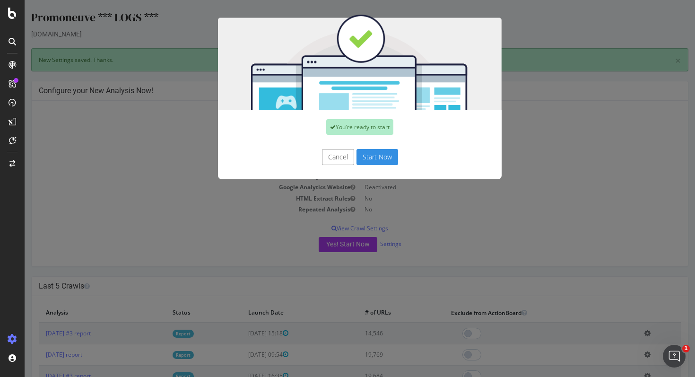
click at [391, 161] on button "Start Now" at bounding box center [377, 157] width 42 height 16
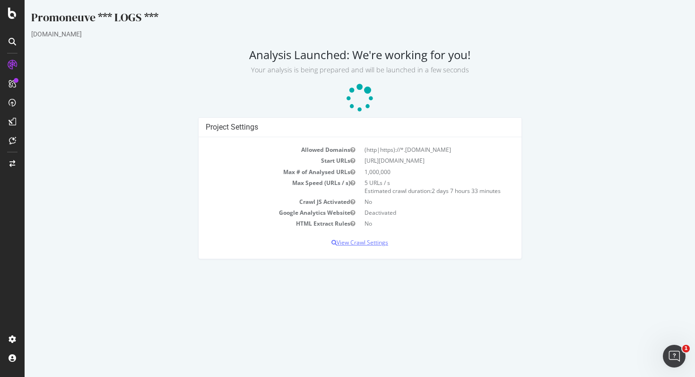
click at [379, 241] on p "View Crawl Settings" at bounding box center [360, 242] width 309 height 8
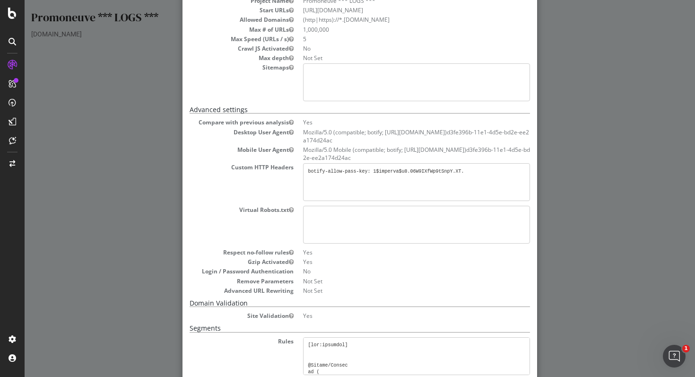
scroll to position [218, 0]
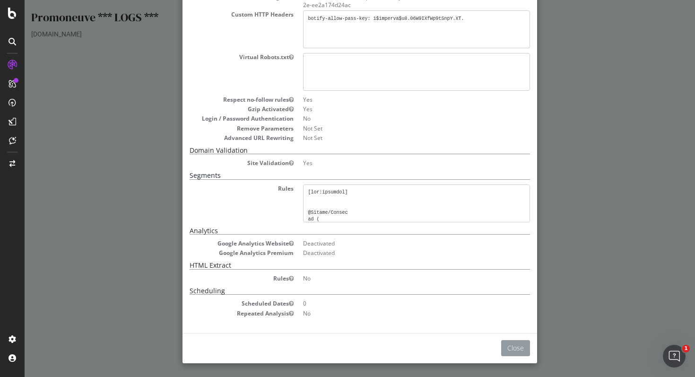
click at [515, 343] on button "Close" at bounding box center [515, 348] width 29 height 16
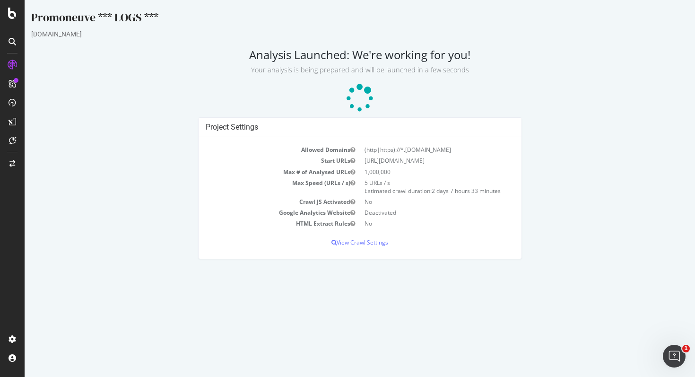
click at [13, 19] on div at bounding box center [12, 188] width 25 height 377
click at [10, 14] on icon at bounding box center [12, 13] width 9 height 11
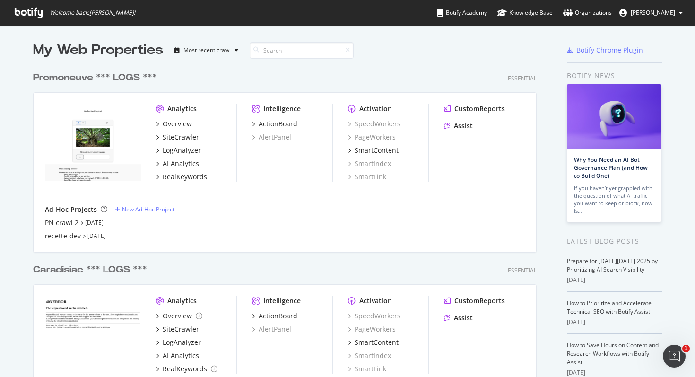
scroll to position [7, 0]
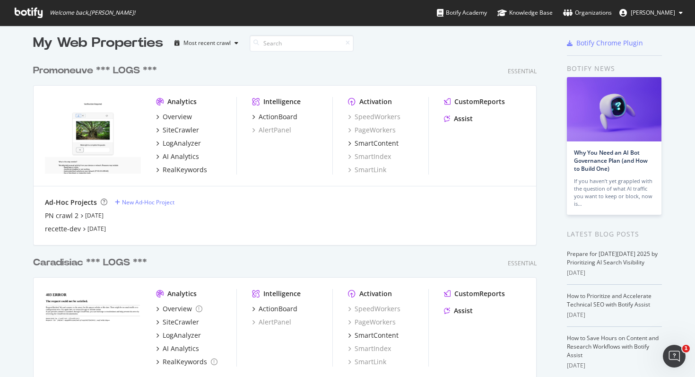
click at [110, 70] on div "Promoneuve *** LOGS ***" at bounding box center [95, 71] width 124 height 14
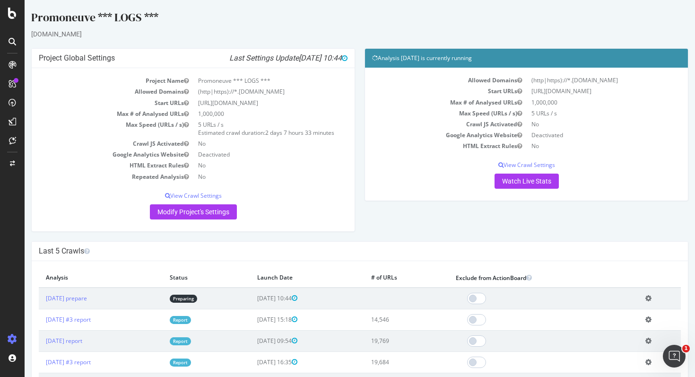
scroll to position [88, 0]
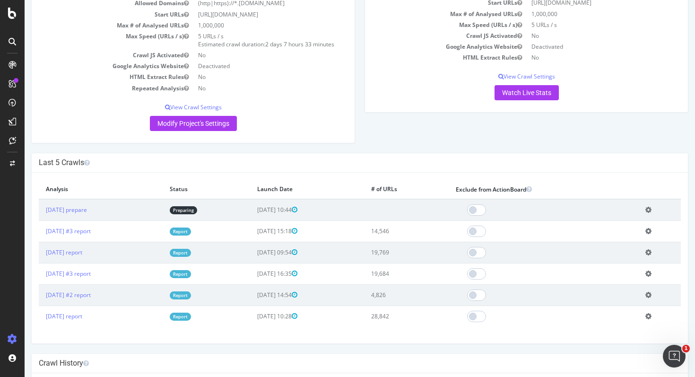
click at [651, 205] on td "Add name Delete analysis" at bounding box center [659, 210] width 43 height 22
click at [651, 213] on icon at bounding box center [648, 209] width 6 height 7
click at [631, 238] on link "Delete analysis" at bounding box center [614, 236] width 76 height 13
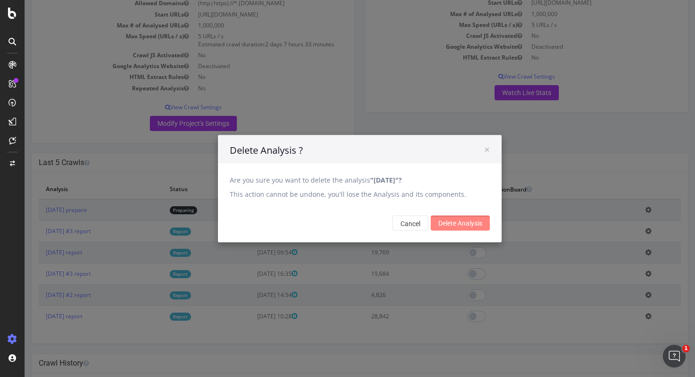
click at [460, 223] on input "Delete Analysis" at bounding box center [460, 222] width 59 height 15
